Goal: Transaction & Acquisition: Book appointment/travel/reservation

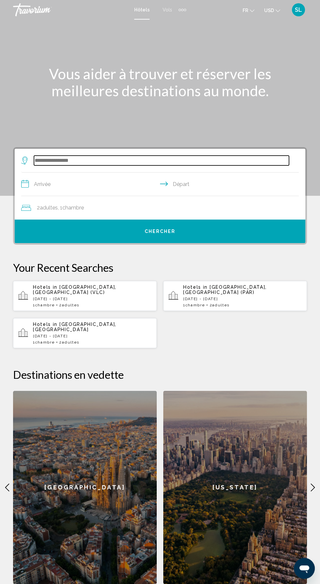
click at [69, 159] on input "Search widget" at bounding box center [161, 161] width 255 height 10
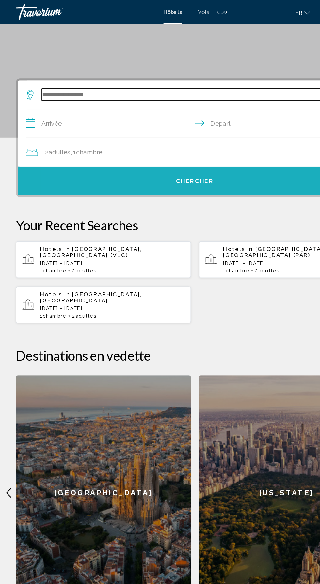
scroll to position [77, 0]
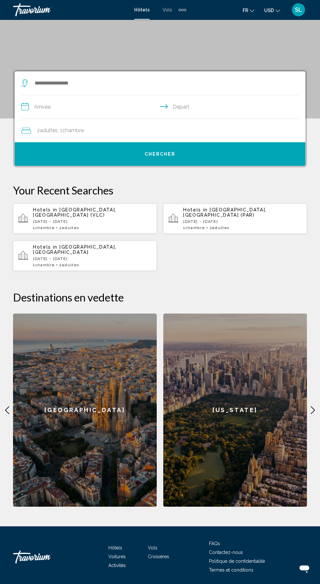
click at [265, 13] on button "USD USD ($) MXN (Mex$) CAD (Can$) GBP (£) EUR (€) AUD (A$) NZD (NZ$) CNY (CN¥)" at bounding box center [272, 10] width 16 height 9
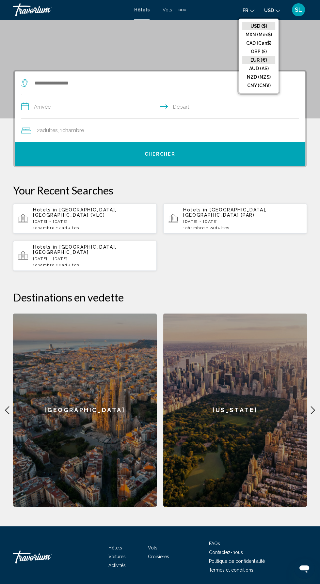
click at [255, 57] on button "EUR (€)" at bounding box center [258, 60] width 33 height 8
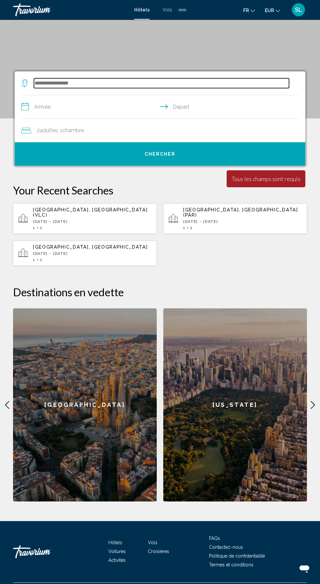
click at [68, 82] on input "Search widget" at bounding box center [161, 83] width 255 height 10
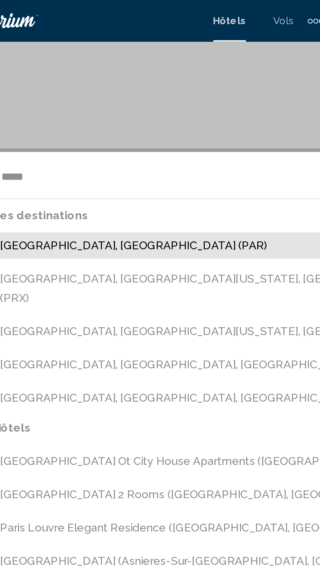
click at [59, 116] on button "[GEOGRAPHIC_DATA], [GEOGRAPHIC_DATA] (PAR)" at bounding box center [165, 115] width 268 height 12
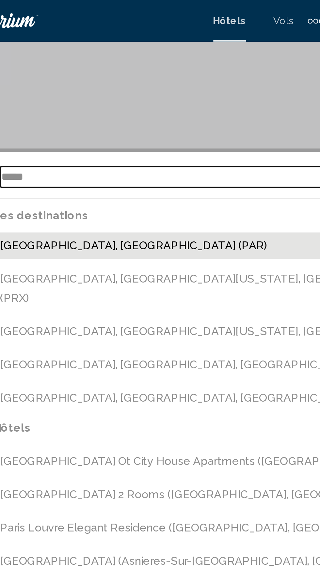
type input "**********"
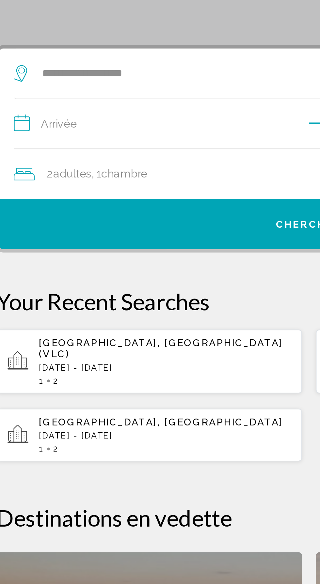
click at [52, 108] on input "**********" at bounding box center [161, 107] width 280 height 25
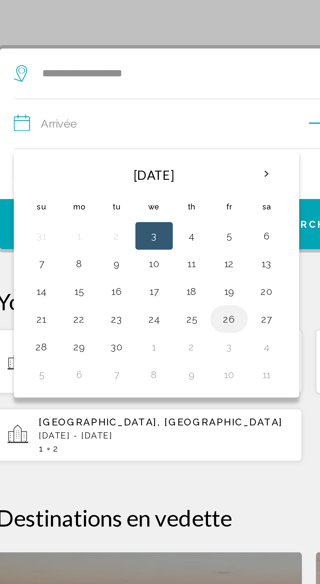
click at [123, 202] on button "26" at bounding box center [122, 198] width 10 height 9
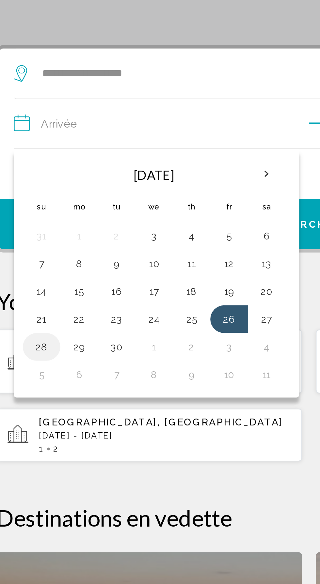
click at [35, 210] on button "28" at bounding box center [34, 211] width 10 height 9
type input "**********"
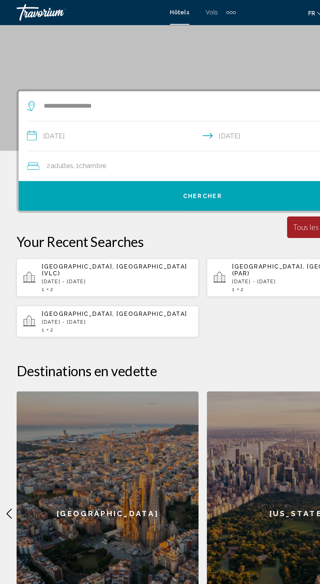
scroll to position [76, 0]
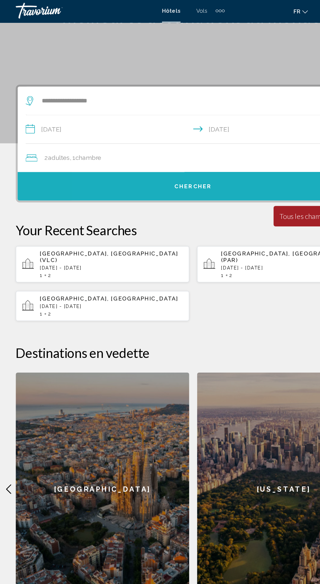
click at [148, 160] on button "Chercher" at bounding box center [160, 155] width 290 height 23
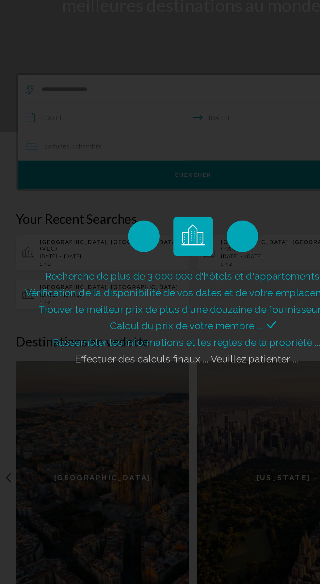
scroll to position [41, 0]
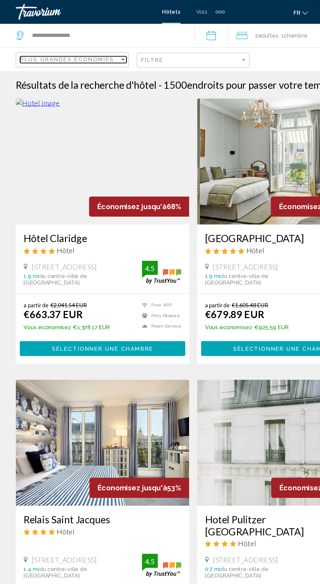
click at [46, 52] on span "Plus grandes économies" at bounding box center [56, 49] width 78 height 5
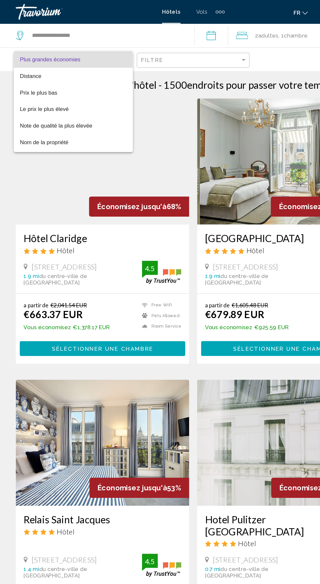
click at [138, 54] on div at bounding box center [160, 292] width 320 height 584
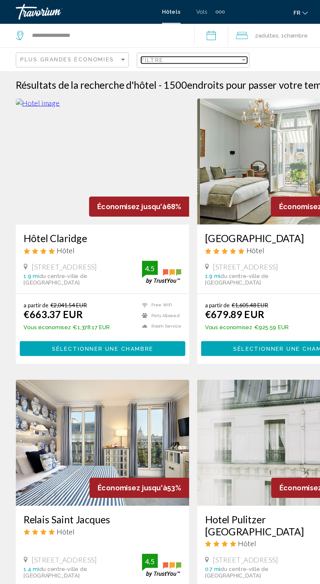
click at [131, 51] on span "Filtre" at bounding box center [126, 49] width 19 height 5
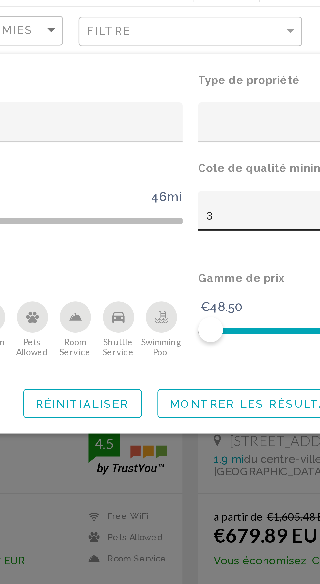
click at [177, 126] on div "3" at bounding box center [195, 127] width 56 height 5
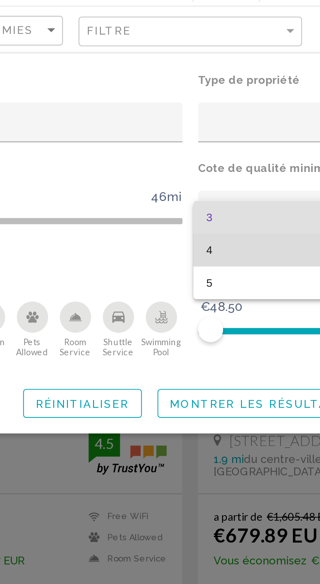
click at [169, 140] on span "4" at bounding box center [197, 141] width 62 height 14
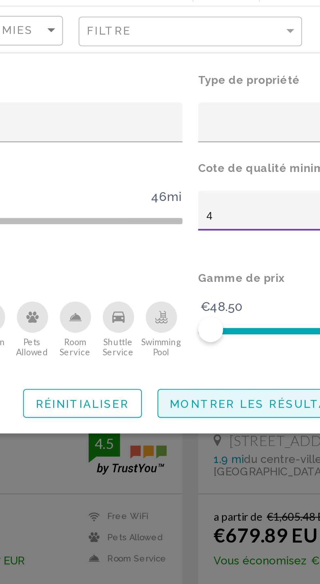
click at [179, 209] on button "Montrer les résultats" at bounding box center [187, 205] width 83 height 12
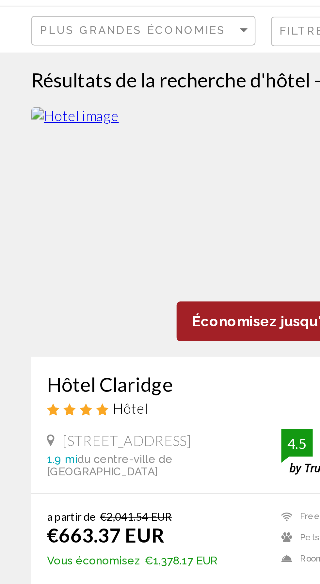
click at [52, 54] on div "Plus grandes économies" at bounding box center [61, 50] width 88 height 12
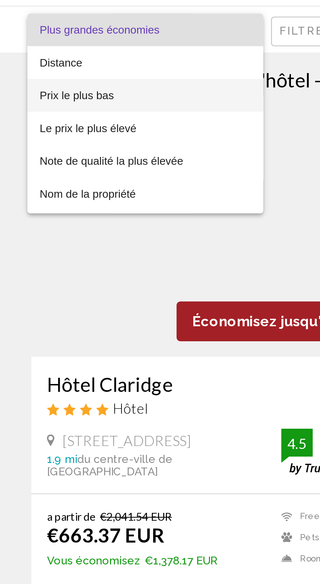
click at [32, 77] on span "Prix le plus bas" at bounding box center [32, 76] width 31 height 5
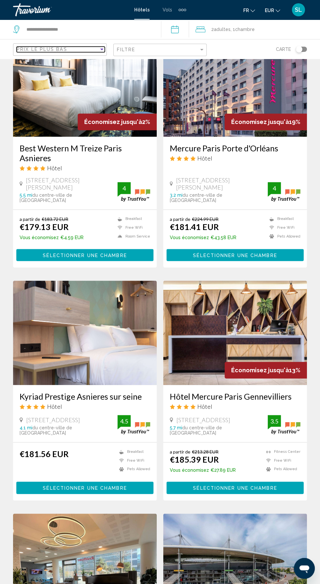
scroll to position [993, 0]
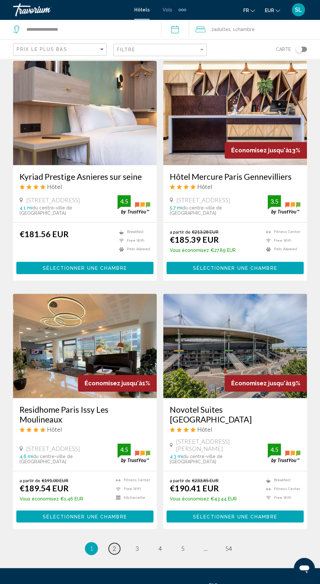
click at [113, 545] on span "2" at bounding box center [114, 548] width 3 height 7
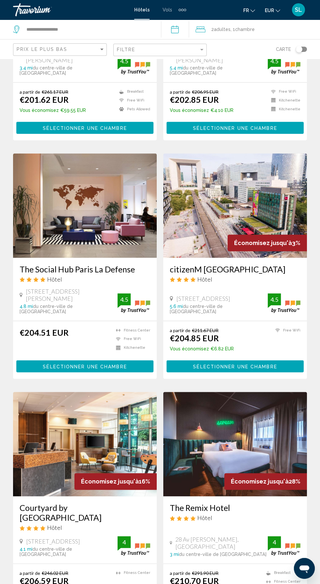
scroll to position [984, 0]
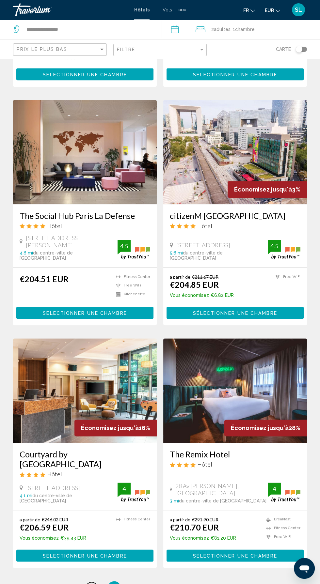
click at [91, 583] on span "1" at bounding box center [91, 587] width 3 height 7
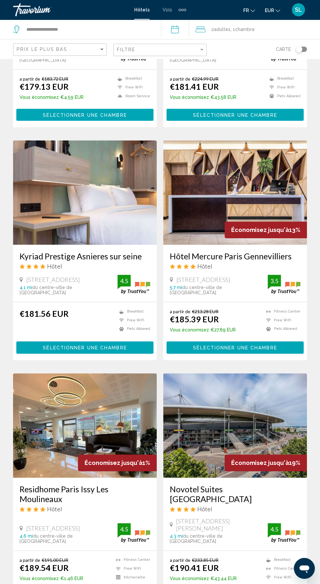
scroll to position [918, 0]
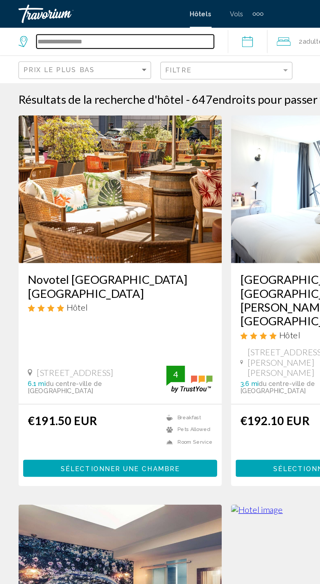
click at [63, 27] on input "**********" at bounding box center [88, 29] width 125 height 10
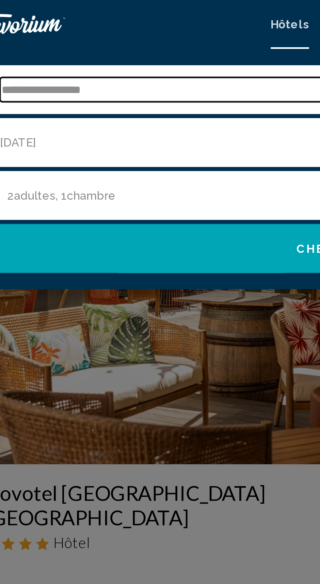
click at [72, 35] on input "**********" at bounding box center [165, 36] width 278 height 10
type input "*"
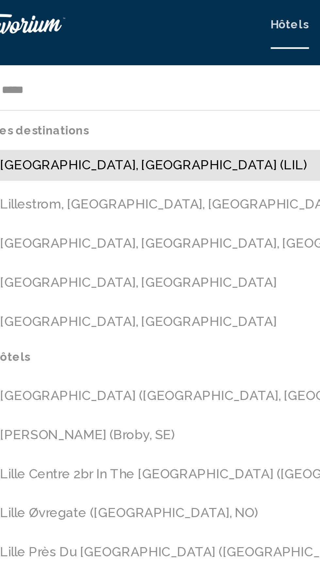
click at [38, 63] on button "[GEOGRAPHIC_DATA], [GEOGRAPHIC_DATA] (LIL)" at bounding box center [165, 66] width 284 height 12
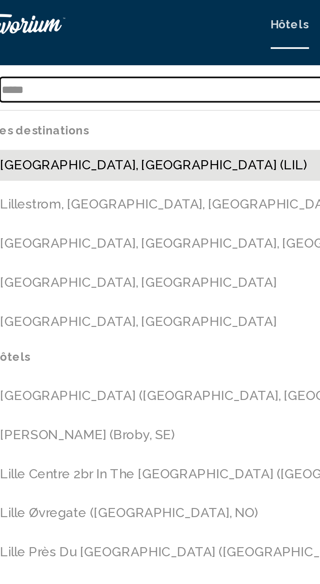
type input "**********"
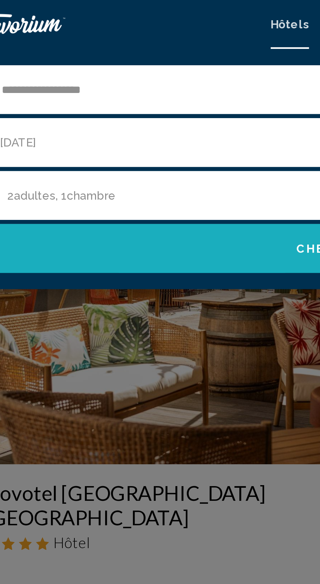
click at [53, 98] on button "Chercher" at bounding box center [160, 100] width 307 height 20
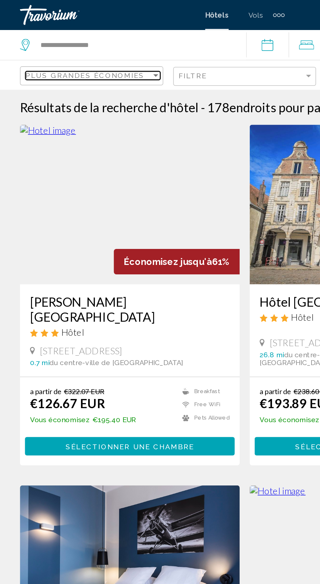
click at [34, 48] on span "Plus grandes économies" at bounding box center [56, 49] width 78 height 5
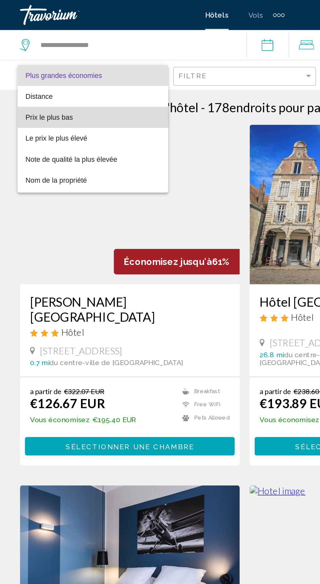
click at [24, 78] on span "Prix le plus bas" at bounding box center [32, 76] width 31 height 5
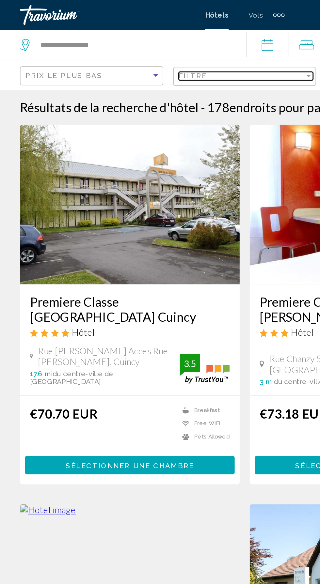
click at [129, 52] on span "Filtre" at bounding box center [126, 49] width 19 height 5
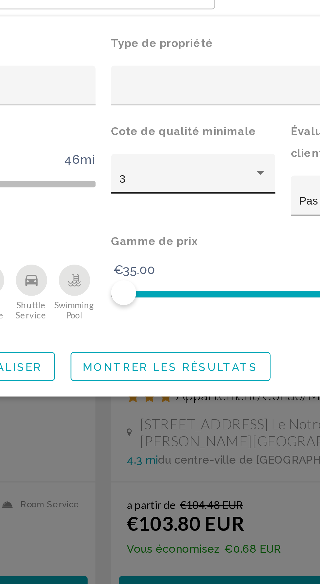
click at [187, 127] on div "3" at bounding box center [195, 127] width 56 height 5
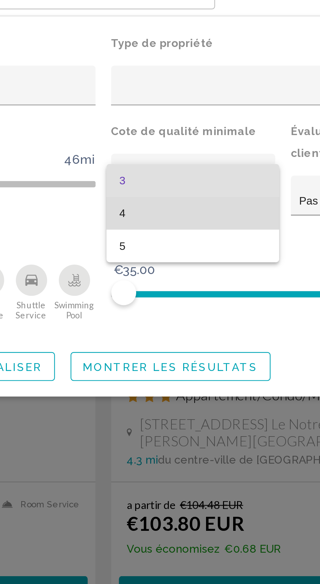
click at [175, 141] on span "4" at bounding box center [197, 141] width 62 height 14
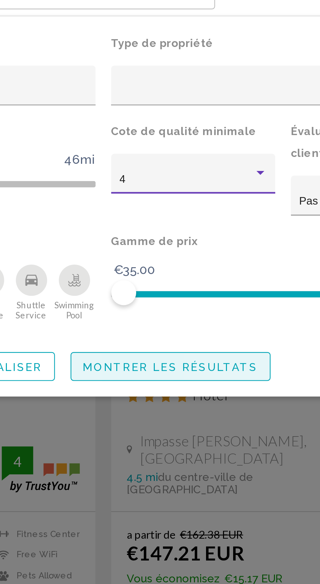
click at [177, 208] on span "Montrer les résultats" at bounding box center [187, 205] width 73 height 5
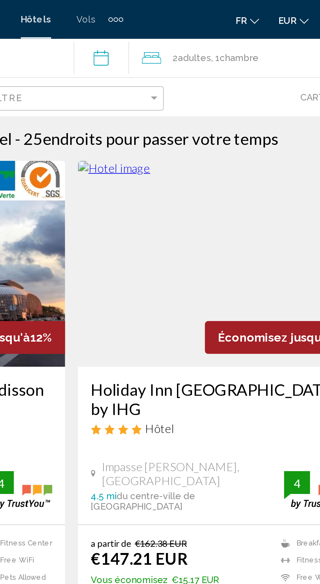
click at [177, 30] on input "**********" at bounding box center [176, 31] width 31 height 22
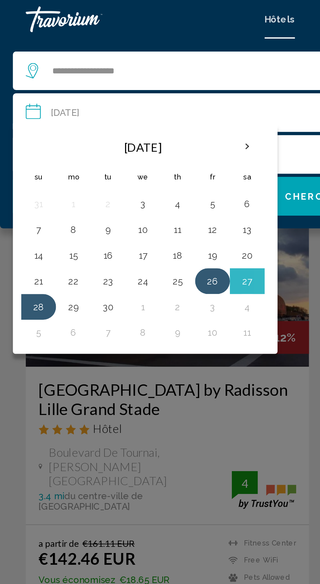
click at [104, 144] on button "26" at bounding box center [107, 142] width 10 height 9
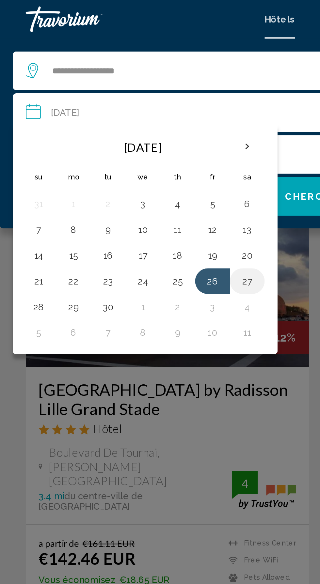
click at [124, 143] on button "27" at bounding box center [125, 142] width 10 height 9
type input "**********"
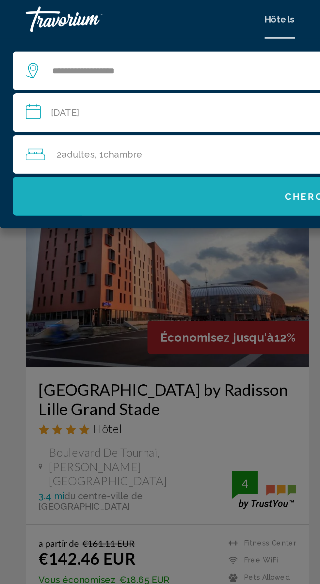
click at [114, 100] on button "Chercher" at bounding box center [160, 100] width 307 height 20
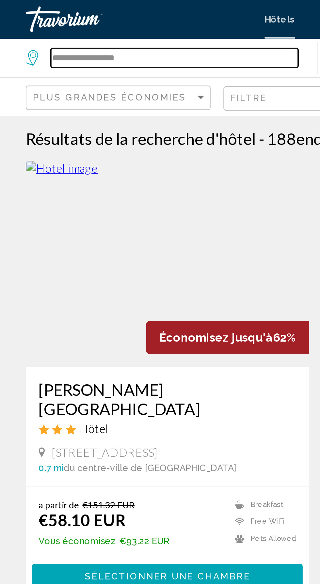
click at [60, 25] on input "**********" at bounding box center [88, 29] width 125 height 10
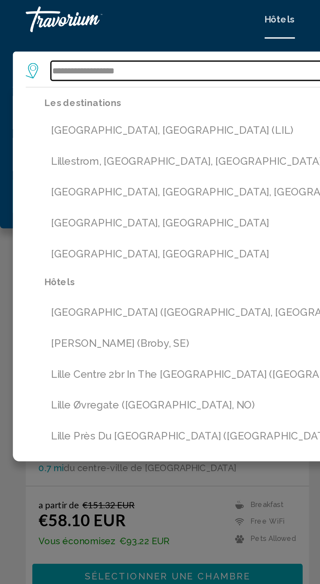
click at [75, 37] on input "**********" at bounding box center [165, 36] width 278 height 10
type input "*"
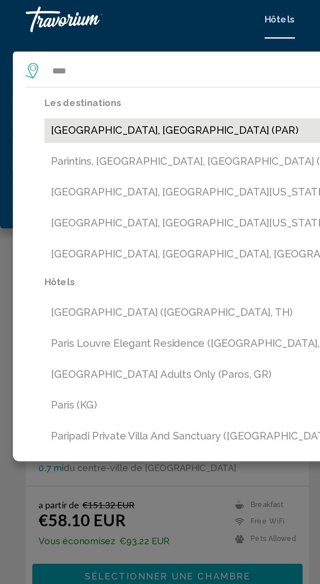
click at [60, 63] on button "[GEOGRAPHIC_DATA], [GEOGRAPHIC_DATA] (PAR)" at bounding box center [165, 66] width 284 height 12
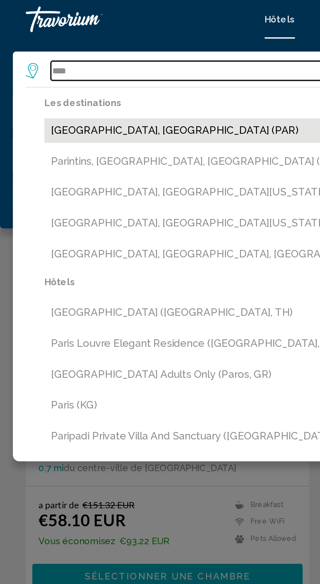
type input "**********"
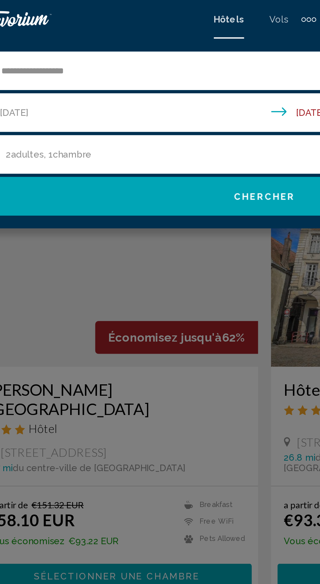
click at [147, 100] on span "Chercher" at bounding box center [159, 99] width 31 height 5
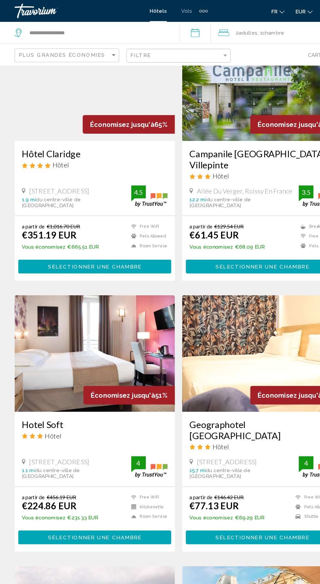
scroll to position [58, 0]
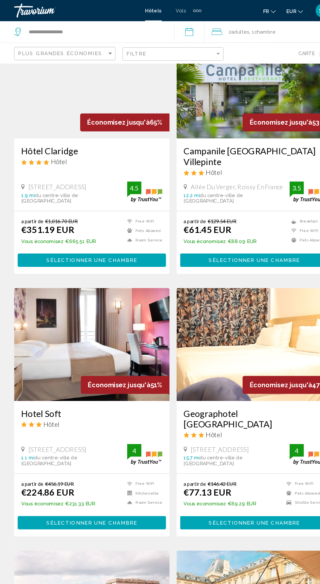
click at [82, 40] on div "Plus grandes économies" at bounding box center [60, 48] width 94 height 19
click at [89, 52] on div "Plus grandes économies" at bounding box center [61, 50] width 88 height 12
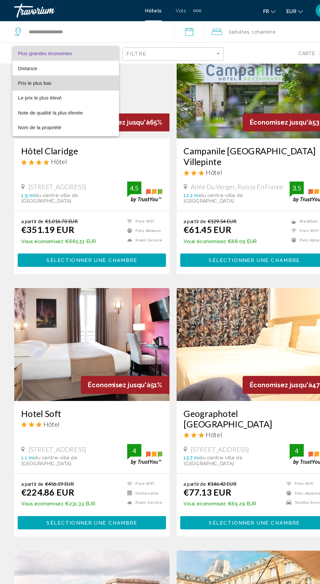
click at [52, 74] on span "Prix le plus bas" at bounding box center [61, 77] width 88 height 14
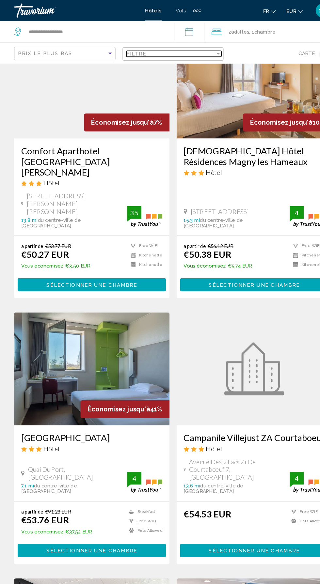
click at [151, 49] on div "Filtre" at bounding box center [158, 49] width 82 height 5
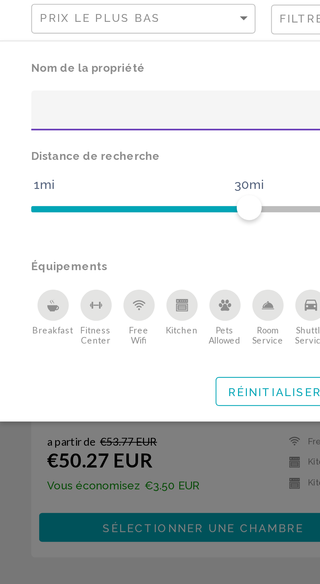
scroll to position [60, 0]
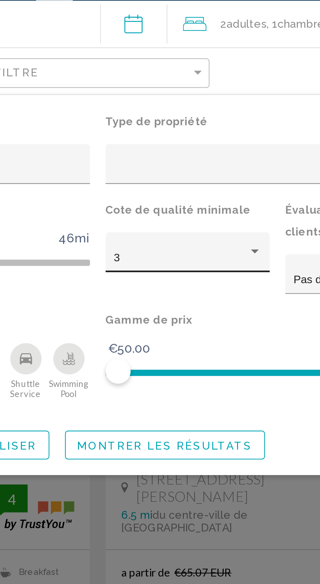
click at [195, 127] on div "3" at bounding box center [195, 127] width 56 height 5
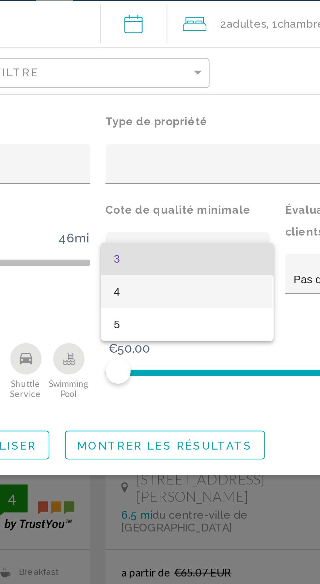
click at [191, 140] on span "4" at bounding box center [197, 141] width 62 height 14
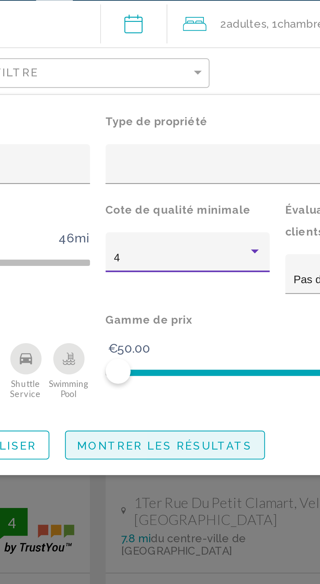
click at [193, 205] on span "Montrer les résultats" at bounding box center [187, 205] width 73 height 5
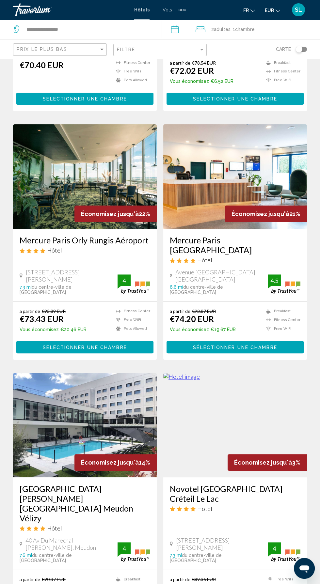
scroll to position [206, 0]
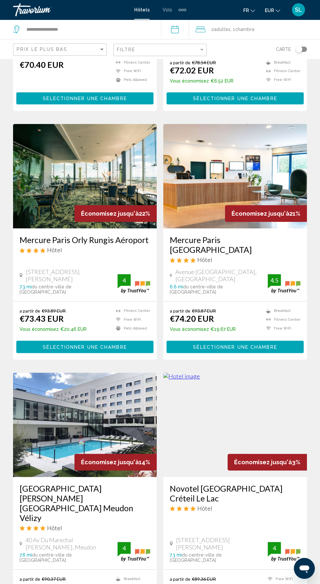
click at [53, 235] on h3 "Mercure Paris Orly Rungis Aéroport" at bounding box center [85, 240] width 130 height 10
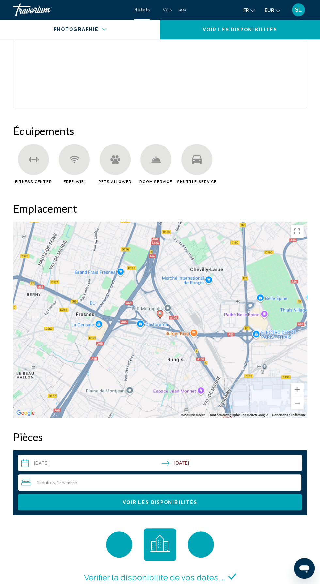
scroll to position [637, 0]
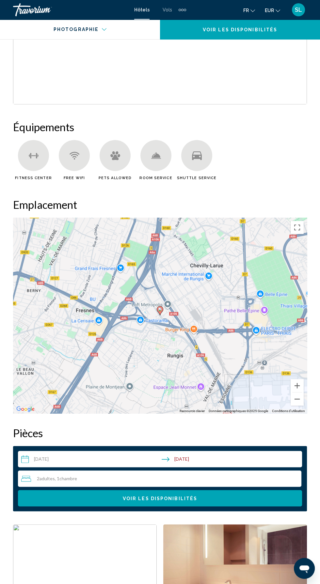
click at [48, 460] on input "**********" at bounding box center [161, 460] width 286 height 18
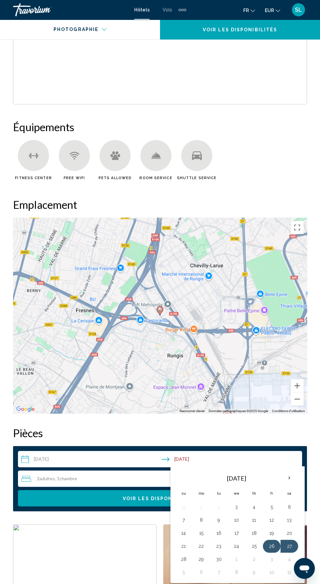
click at [270, 544] on button "26" at bounding box center [271, 545] width 10 height 9
click at [181, 556] on button "28" at bounding box center [183, 558] width 10 height 9
type input "**********"
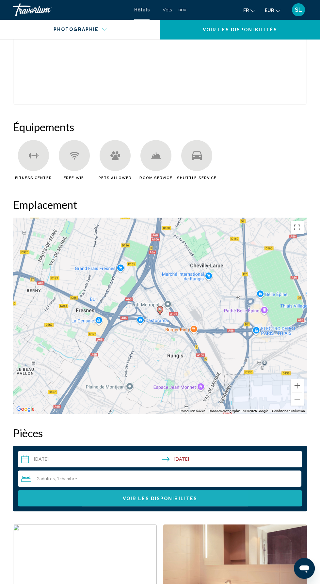
scroll to position [632, 0]
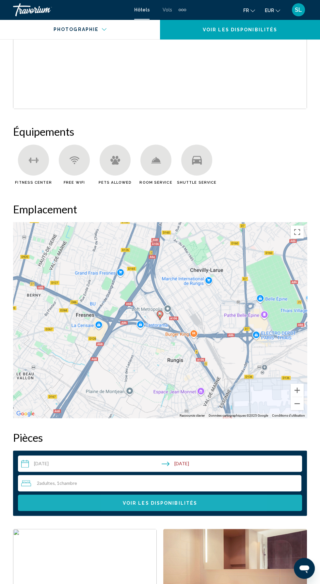
click at [169, 504] on span "Voir les disponibilités" at bounding box center [160, 502] width 74 height 5
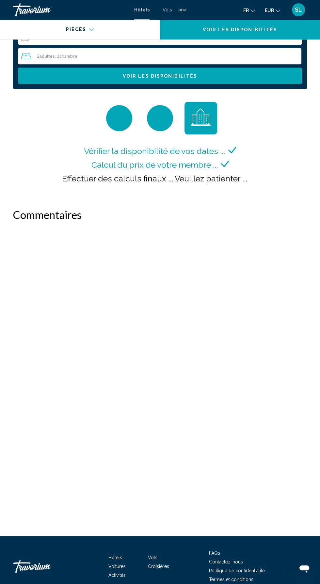
scroll to position [1063, 0]
